Goal: Find specific page/section: Find specific page/section

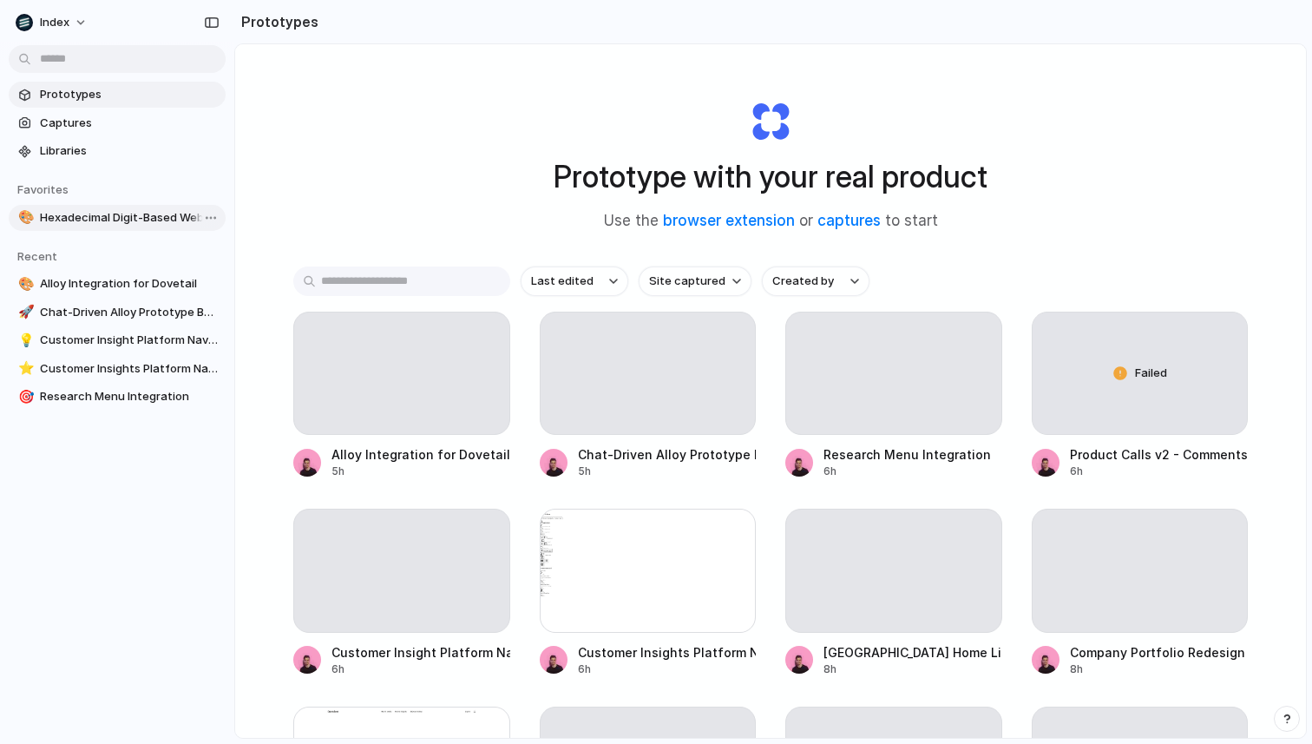
click at [89, 220] on span "Hexadecimal Digit-Based Website Demo" at bounding box center [129, 217] width 179 height 17
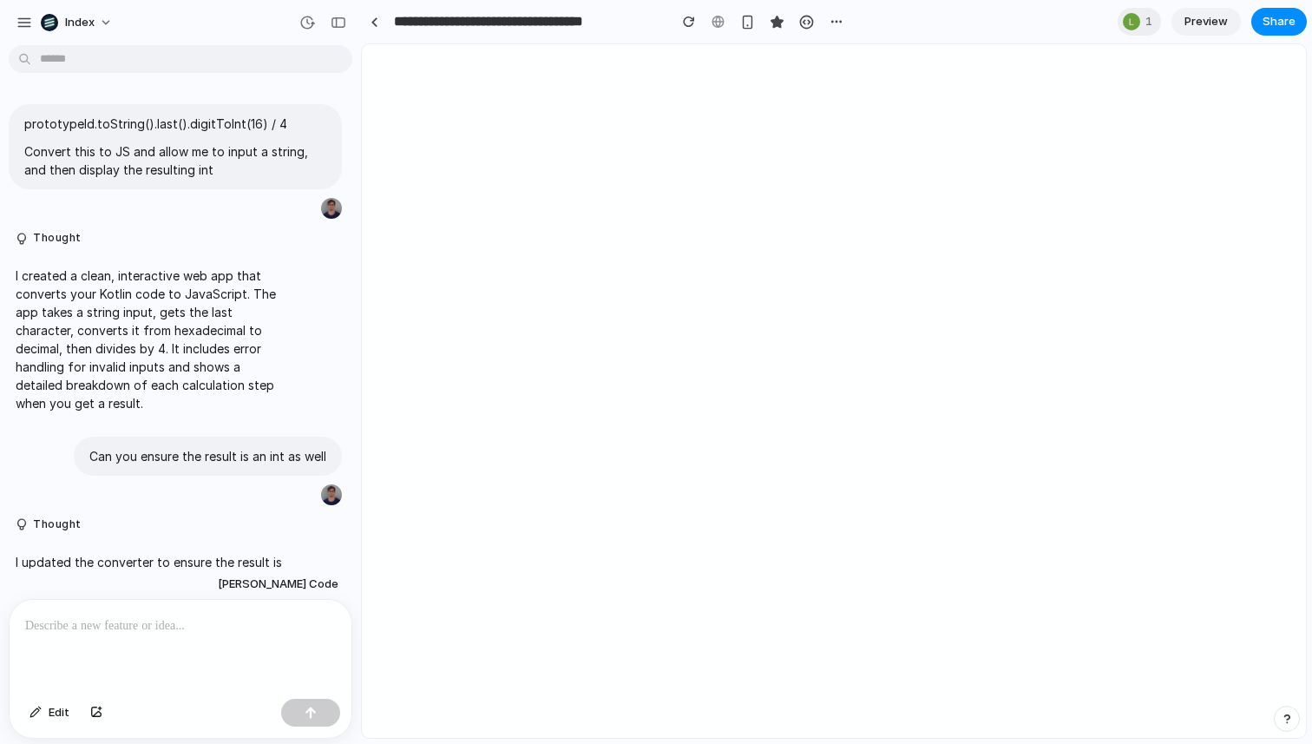
scroll to position [2165, 0]
